Goal: Information Seeking & Learning: Learn about a topic

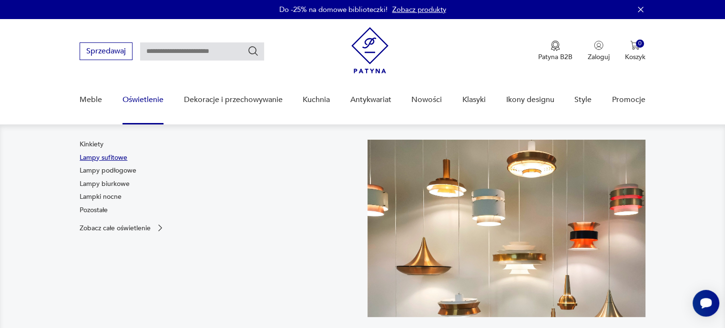
click at [114, 158] on link "Lampy sufitowe" at bounding box center [104, 158] width 48 height 10
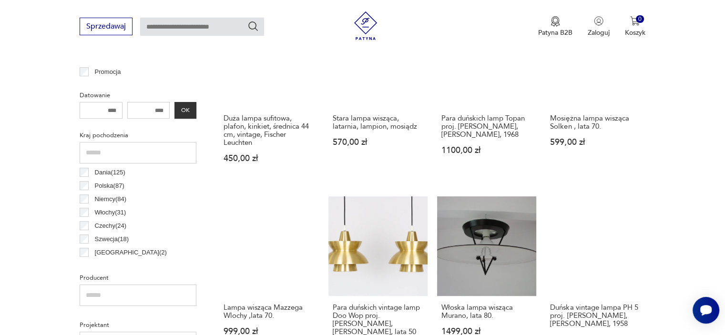
scroll to position [490, 0]
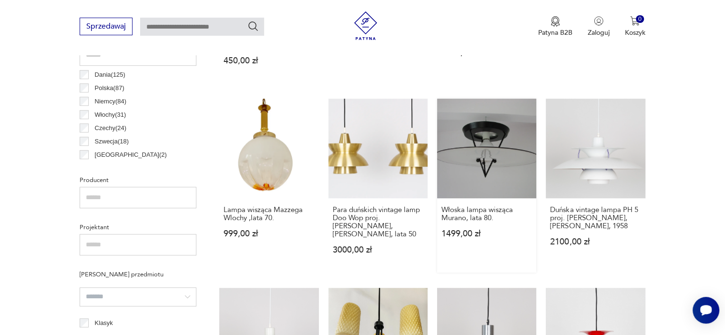
click at [510, 173] on link "Włoska lampa wisząca Murano, lata 80. 1499,00 zł" at bounding box center [486, 185] width 99 height 173
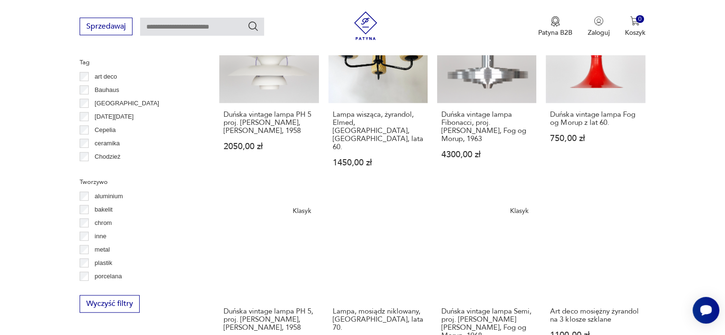
scroll to position [871, 0]
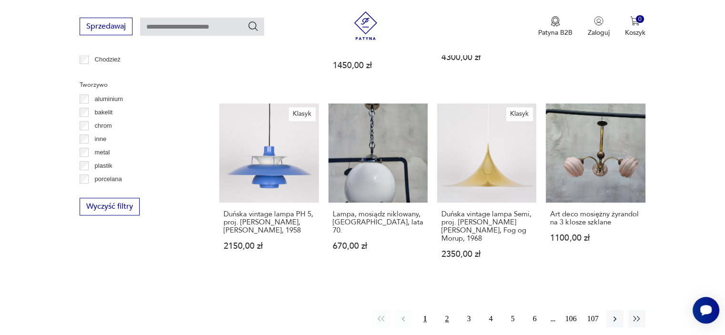
click at [446, 310] on button "2" at bounding box center [446, 318] width 17 height 17
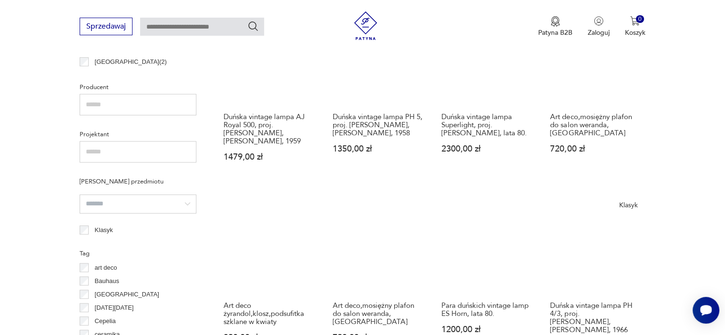
scroll to position [700, 0]
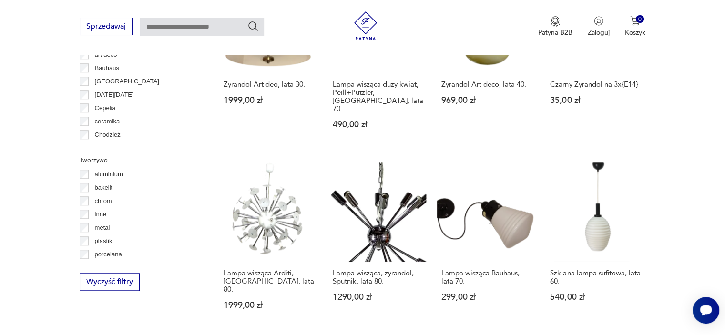
scroll to position [844, 0]
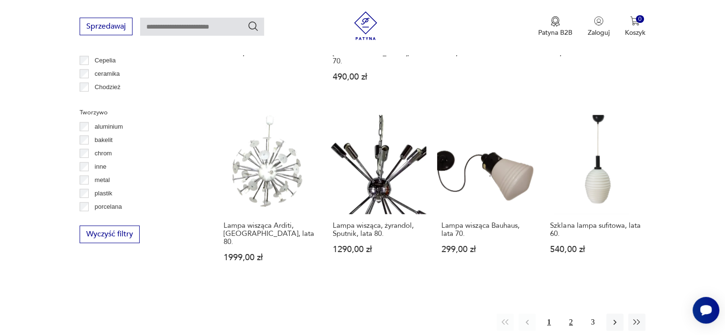
click at [568, 314] on button "2" at bounding box center [570, 322] width 17 height 17
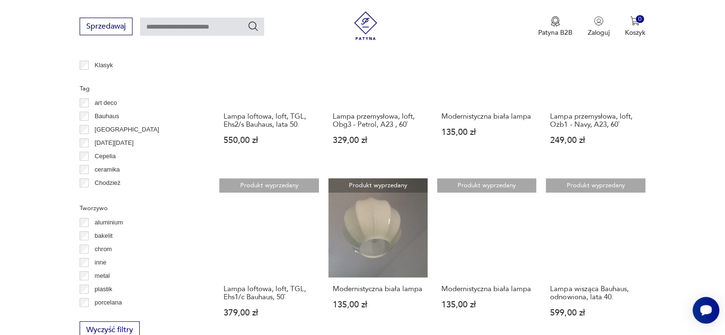
scroll to position [843, 0]
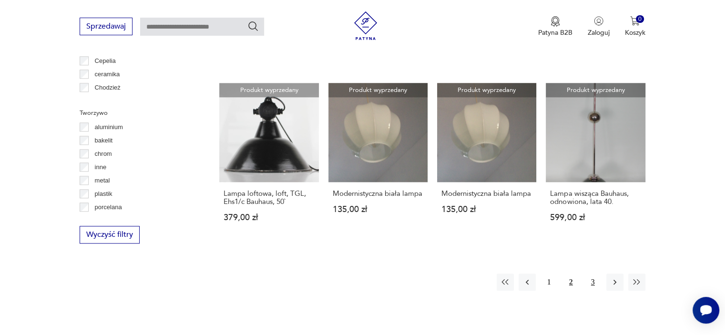
click at [595, 284] on button "3" at bounding box center [592, 281] width 17 height 17
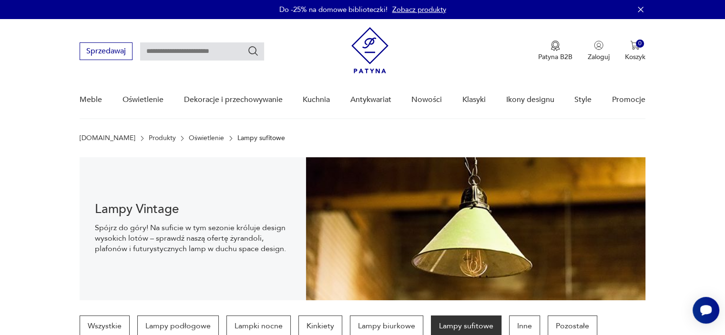
scroll to position [843, 0]
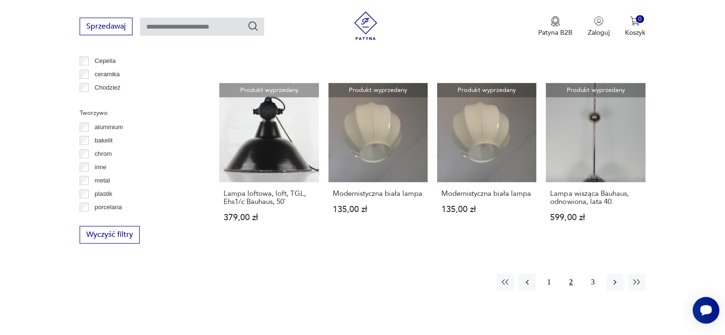
scroll to position [844, 0]
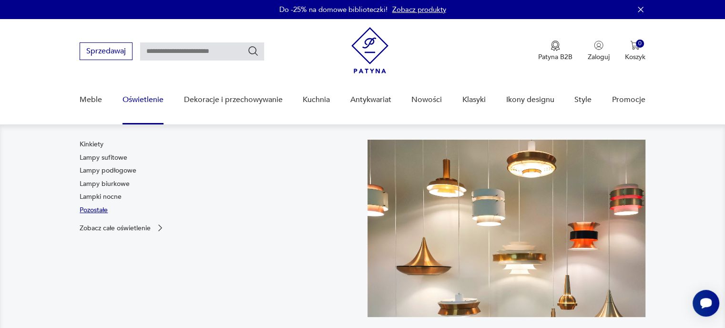
click at [95, 212] on link "Pozostałe" at bounding box center [94, 210] width 28 height 10
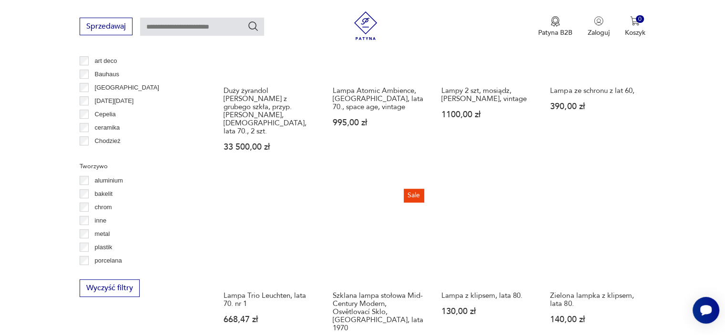
scroll to position [715, 0]
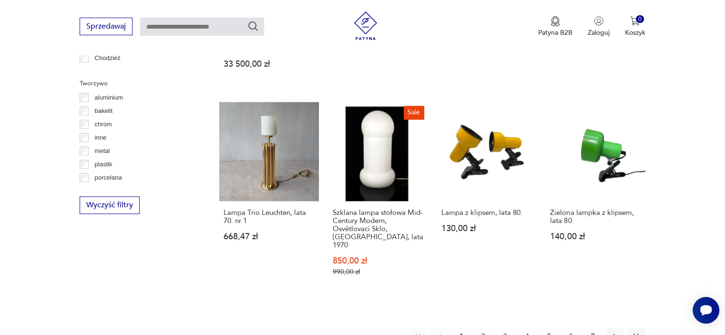
click at [480, 328] on button "2" at bounding box center [483, 336] width 17 height 17
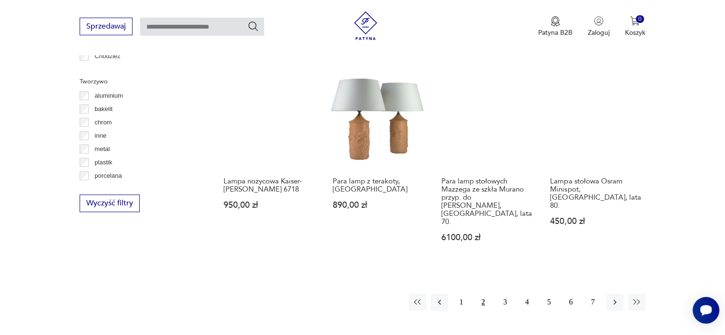
scroll to position [733, 0]
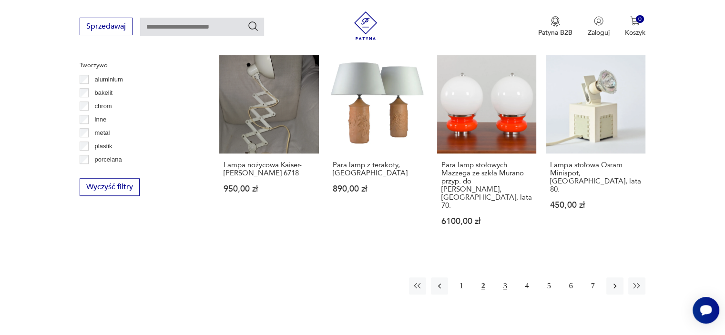
click at [504, 277] on button "3" at bounding box center [504, 285] width 17 height 17
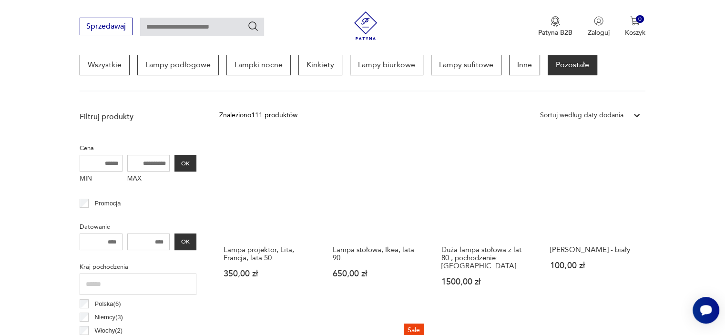
scroll to position [162, 0]
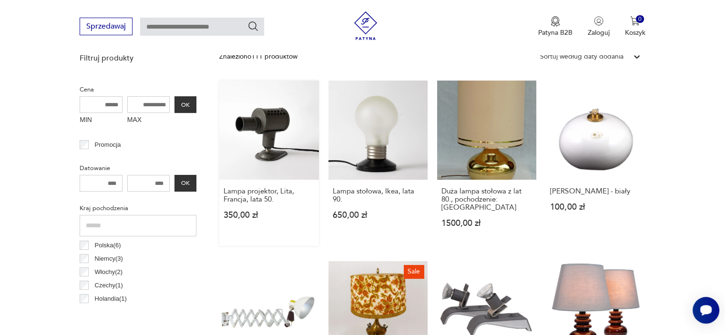
click at [285, 139] on link "Lampa projektor, Lita, Francja, lata 50. 350,00 zł" at bounding box center [268, 163] width 99 height 165
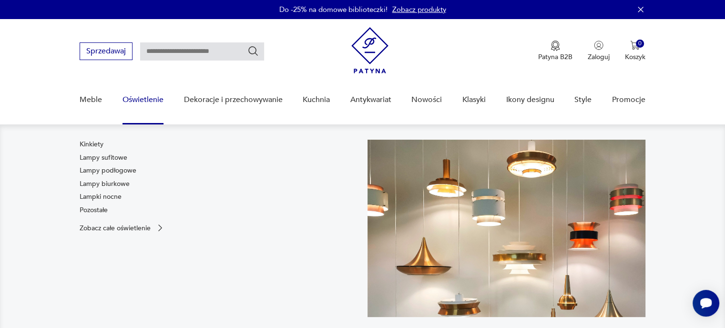
click at [153, 97] on link "Oświetlenie" at bounding box center [142, 99] width 41 height 37
